Goal: Information Seeking & Learning: Learn about a topic

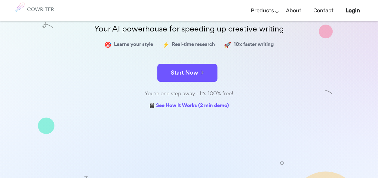
scroll to position [116, 0]
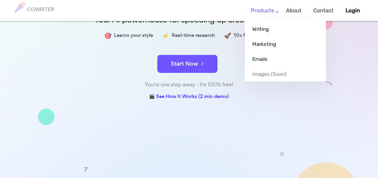
click at [273, 9] on li "Products Writing Marketing Emails Images (soon)" at bounding box center [261, 11] width 35 height 18
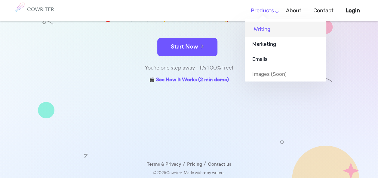
click at [272, 34] on link "Writing" at bounding box center [284, 29] width 81 height 15
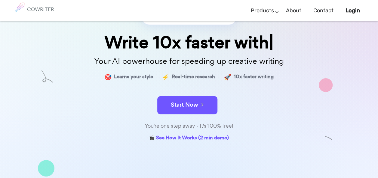
scroll to position [90, 0]
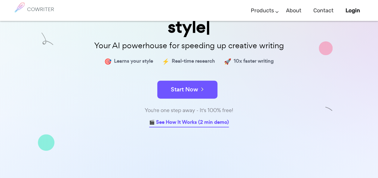
click at [210, 118] on link "🎬 See How It Works (2 min demo)" at bounding box center [189, 122] width 80 height 9
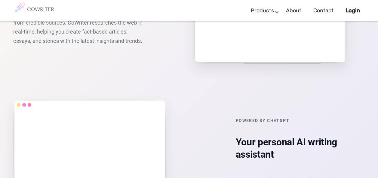
scroll to position [829, 0]
